Goal: Task Accomplishment & Management: Manage account settings

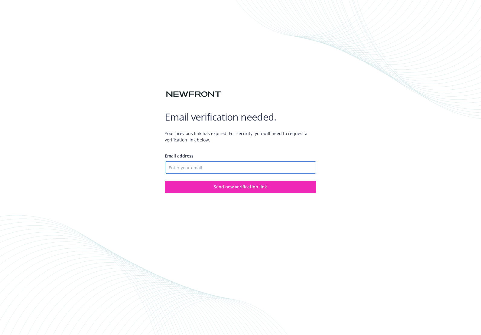
click at [195, 168] on input "Email address" at bounding box center [240, 167] width 151 height 12
paste input "[EMAIL_ADDRESS][DOMAIN_NAME]"
drag, startPoint x: 173, startPoint y: 168, endPoint x: 121, endPoint y: 165, distance: 52.4
click at [121, 165] on div "Email verification needed. Your previous link has expired. For security, you wi…" at bounding box center [240, 167] width 481 height 335
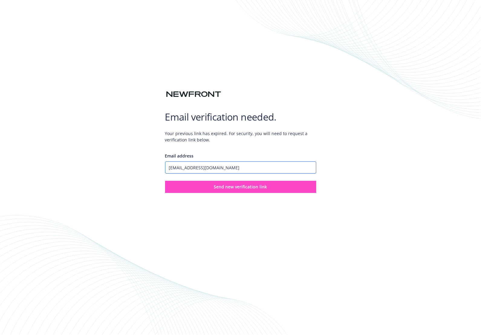
type input "[EMAIL_ADDRESS][DOMAIN_NAME]"
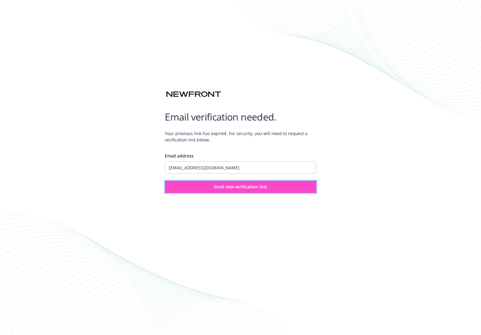
click at [235, 187] on span "Send new verification link" at bounding box center [240, 187] width 53 height 6
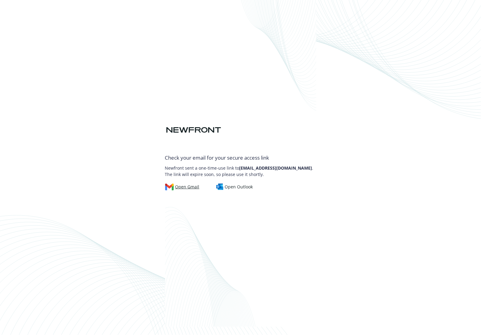
click at [195, 190] on div "Open Gmail" at bounding box center [182, 186] width 34 height 7
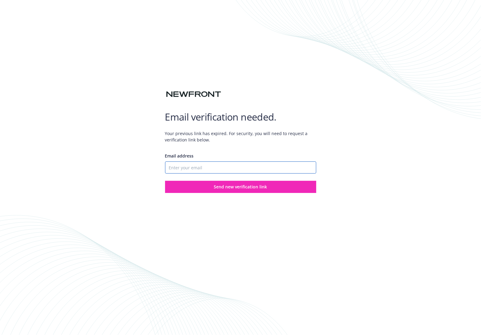
click at [187, 167] on input "Email address" at bounding box center [240, 167] width 151 height 12
paste input "shermanyee11+12354353@gmail.com"
drag, startPoint x: 175, startPoint y: 168, endPoint x: 111, endPoint y: 166, distance: 63.2
click at [113, 167] on div "Email verification needed. Your previous link has expired. For security, you wi…" at bounding box center [240, 167] width 481 height 335
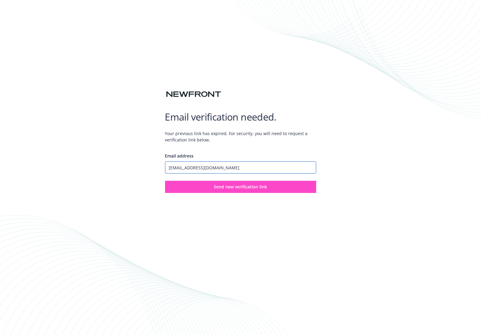
type input "shermanyee11+12354353@gmail.com"
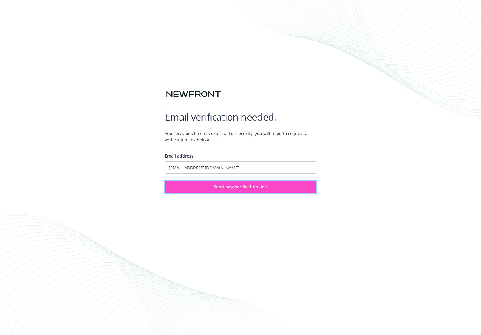
click at [181, 187] on button "Send new verification link" at bounding box center [240, 187] width 151 height 12
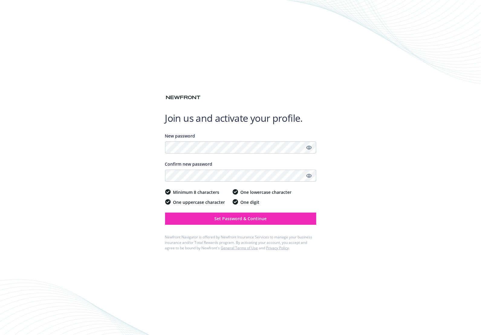
click at [134, 152] on div "Join us and activate your profile. New password Confirm new password Minimum 8 …" at bounding box center [240, 167] width 481 height 335
click at [252, 219] on span "Set Password & Continue" at bounding box center [240, 218] width 52 height 6
